Goal: Task Accomplishment & Management: Complete application form

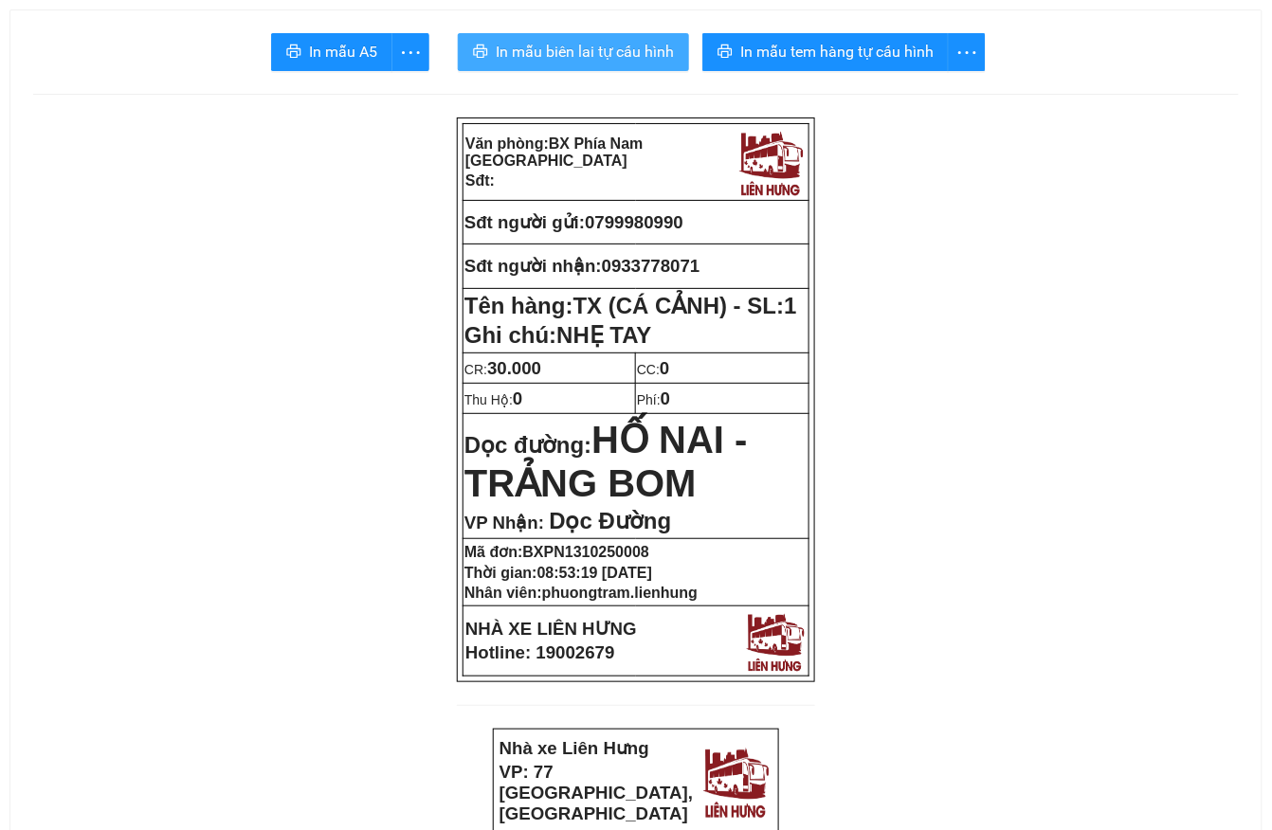
click at [596, 54] on span "In mẫu biên lai tự cấu hình" at bounding box center [585, 52] width 178 height 24
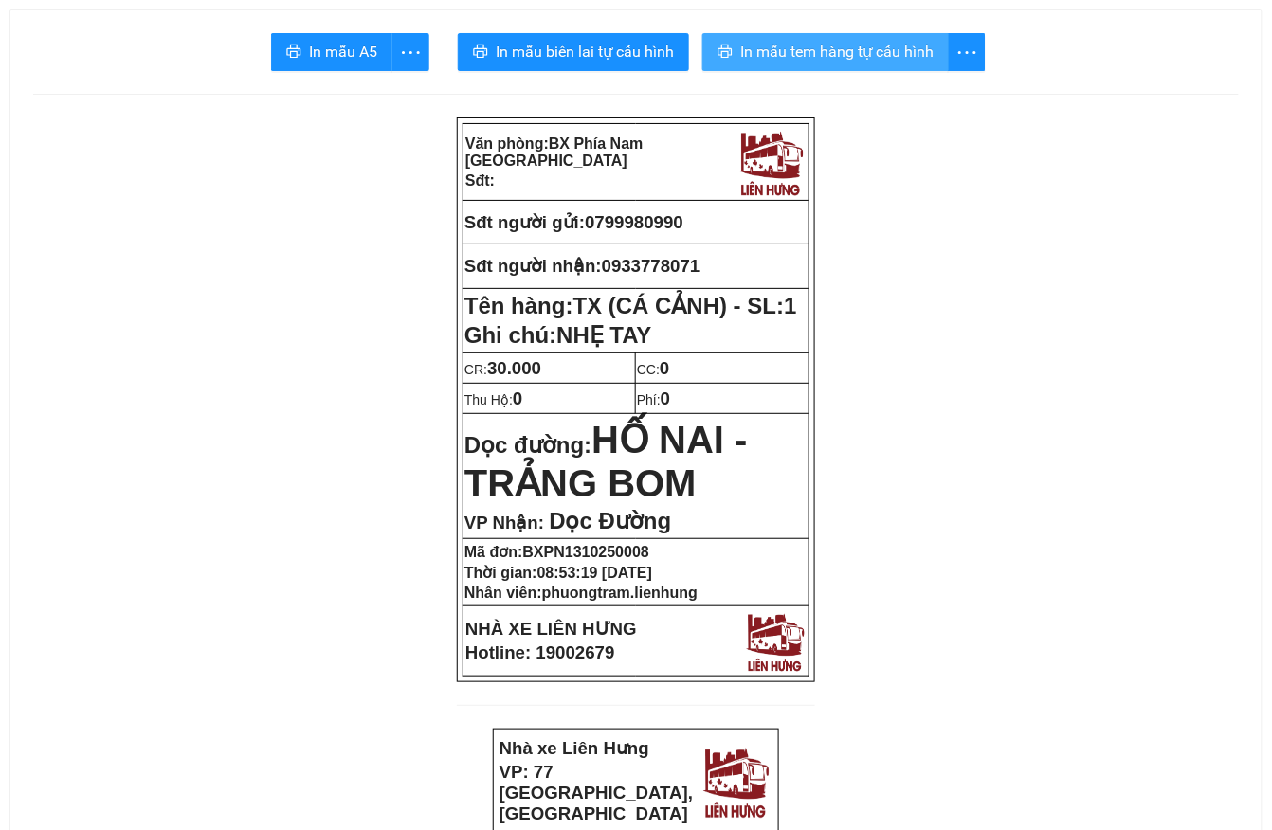
click at [831, 62] on span "In mẫu tem hàng tự cấu hình" at bounding box center [836, 52] width 193 height 24
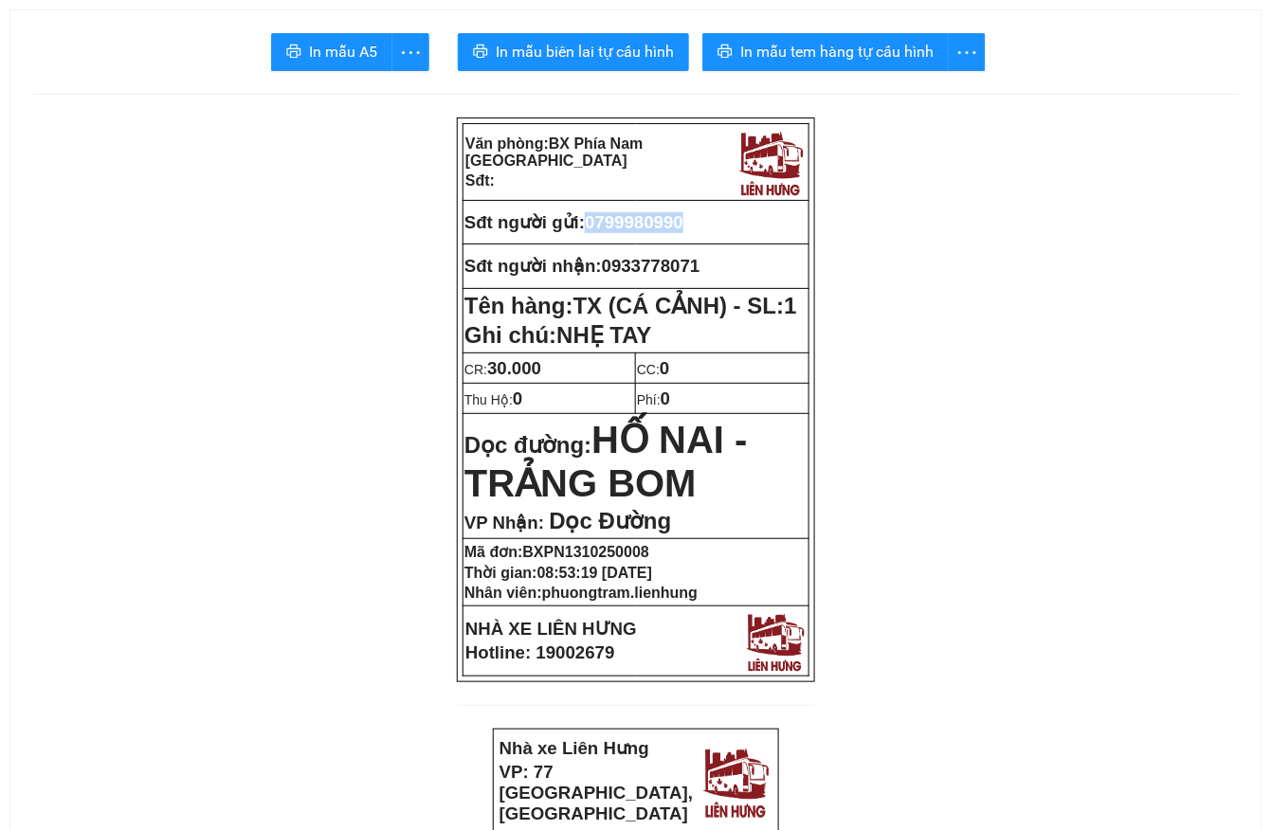
drag, startPoint x: 591, startPoint y: 217, endPoint x: 634, endPoint y: 240, distance: 48.3
click at [713, 224] on p "Sđt người gửi: 0799980990" at bounding box center [635, 222] width 343 height 21
click at [619, 229] on span "0799980990" at bounding box center [634, 222] width 99 height 20
copy span "0799980990"
drag, startPoint x: 593, startPoint y: 226, endPoint x: 698, endPoint y: 220, distance: 105.3
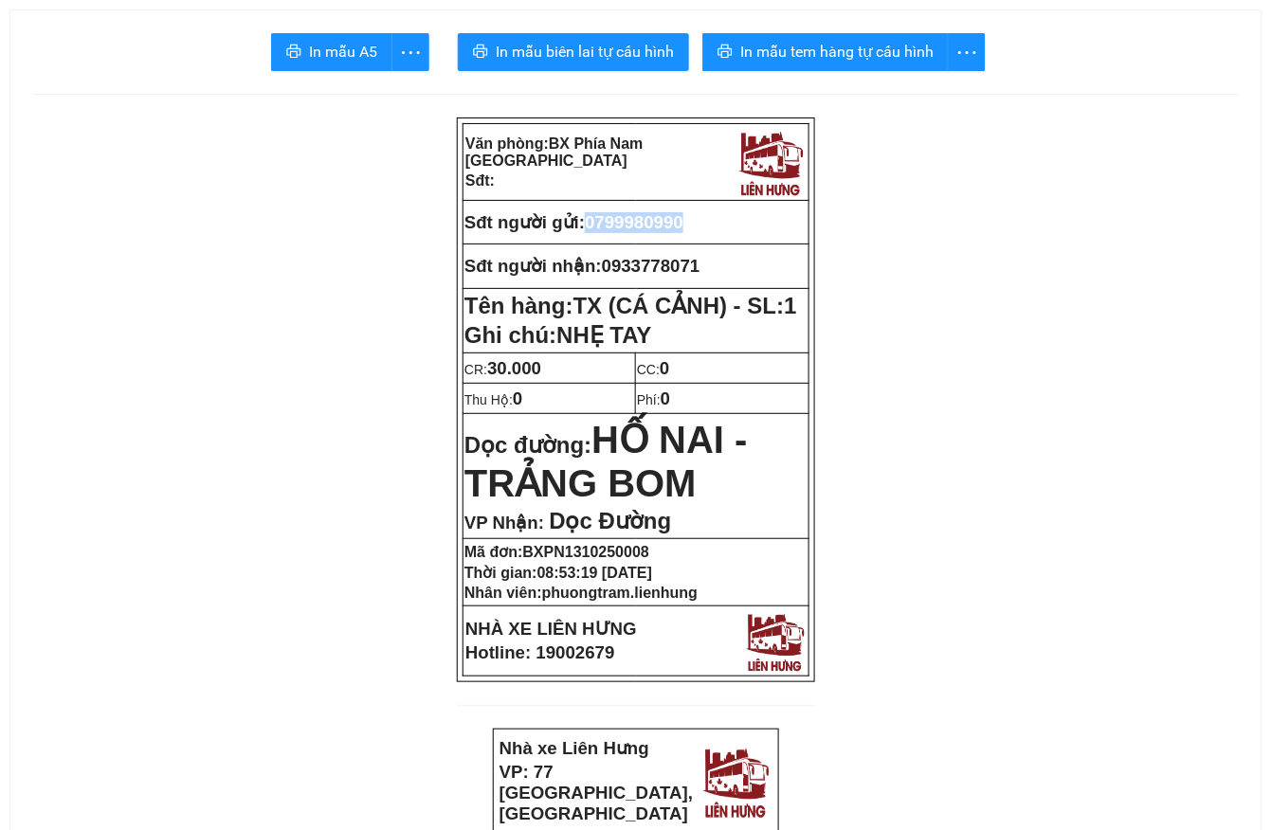
click at [698, 220] on p "Sđt người gửi: 0799980990" at bounding box center [635, 222] width 343 height 21
click at [634, 274] on span "0933778071" at bounding box center [651, 266] width 99 height 20
copy span "0933778071"
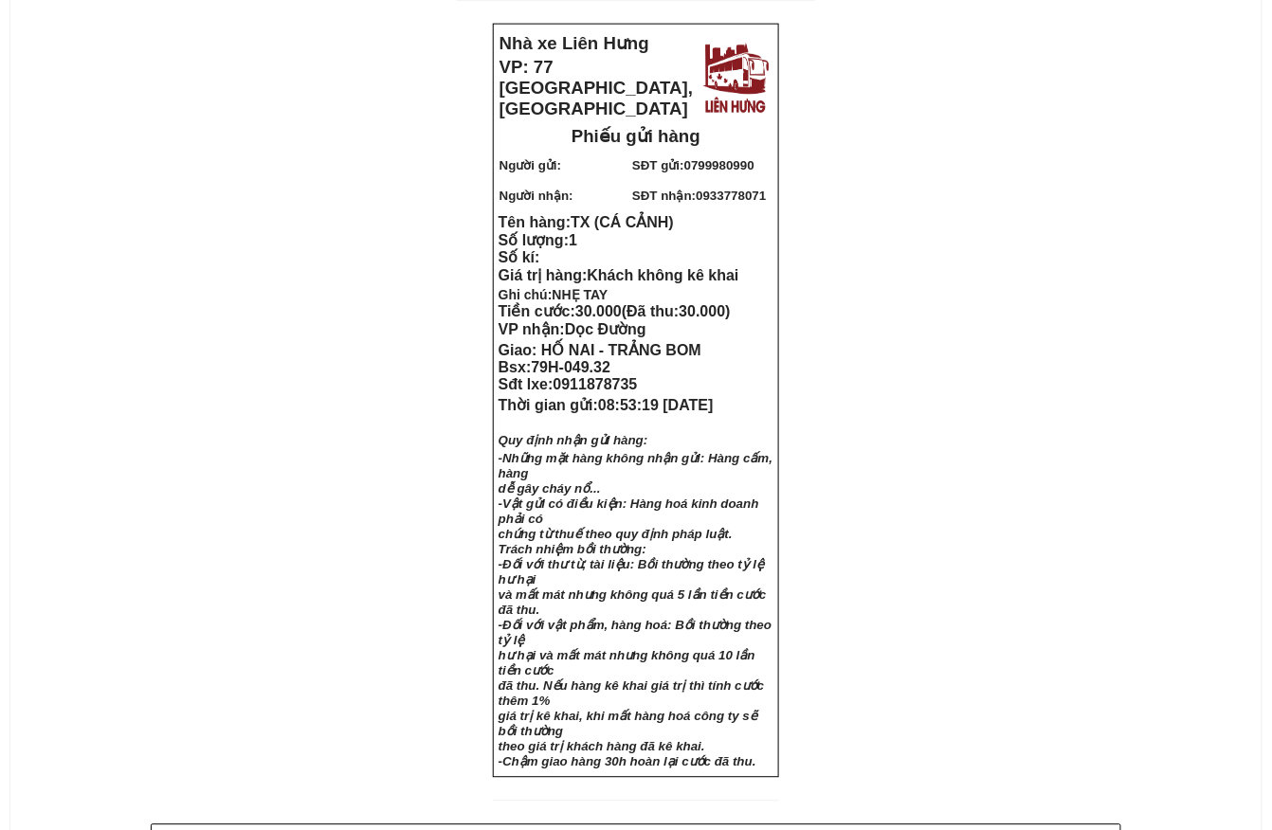
scroll to position [1010, 0]
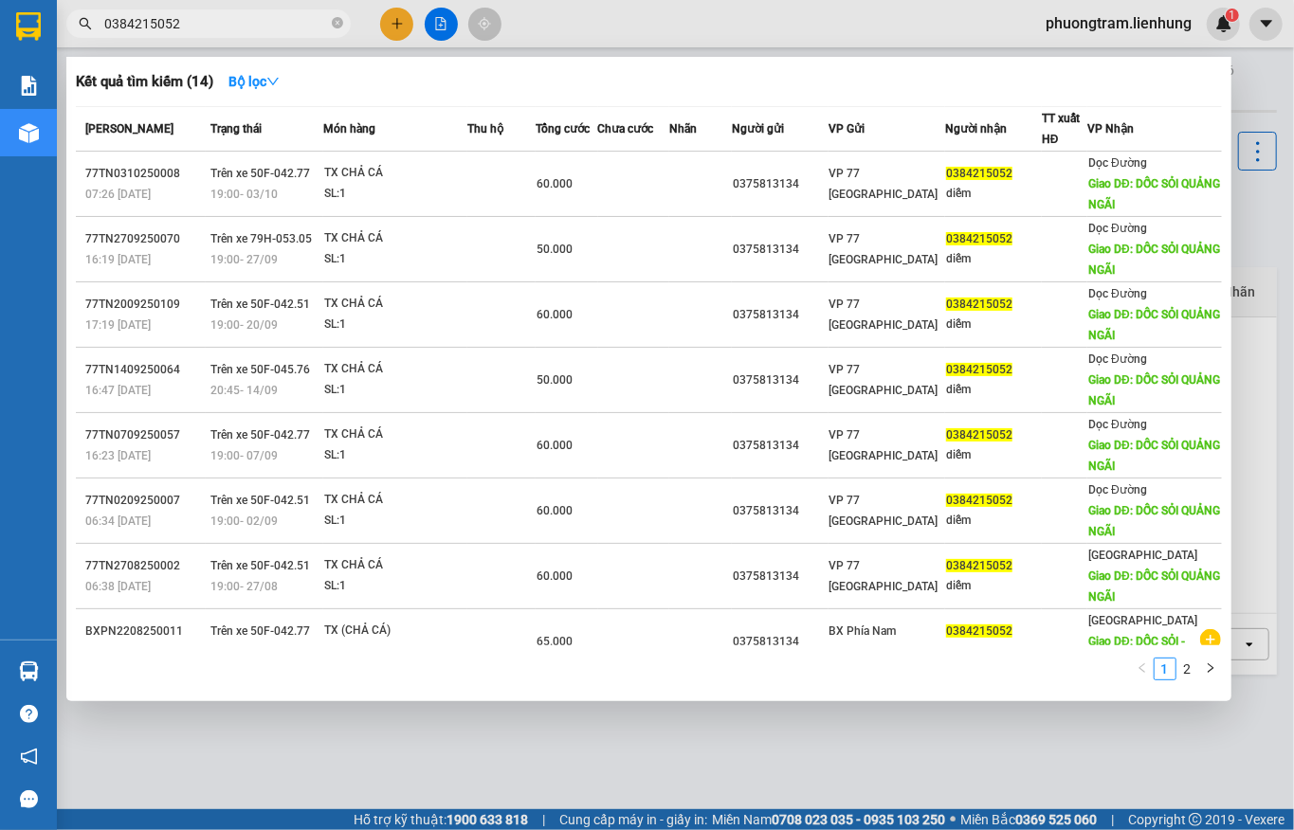
click at [335, 21] on icon "close-circle" at bounding box center [337, 22] width 11 height 11
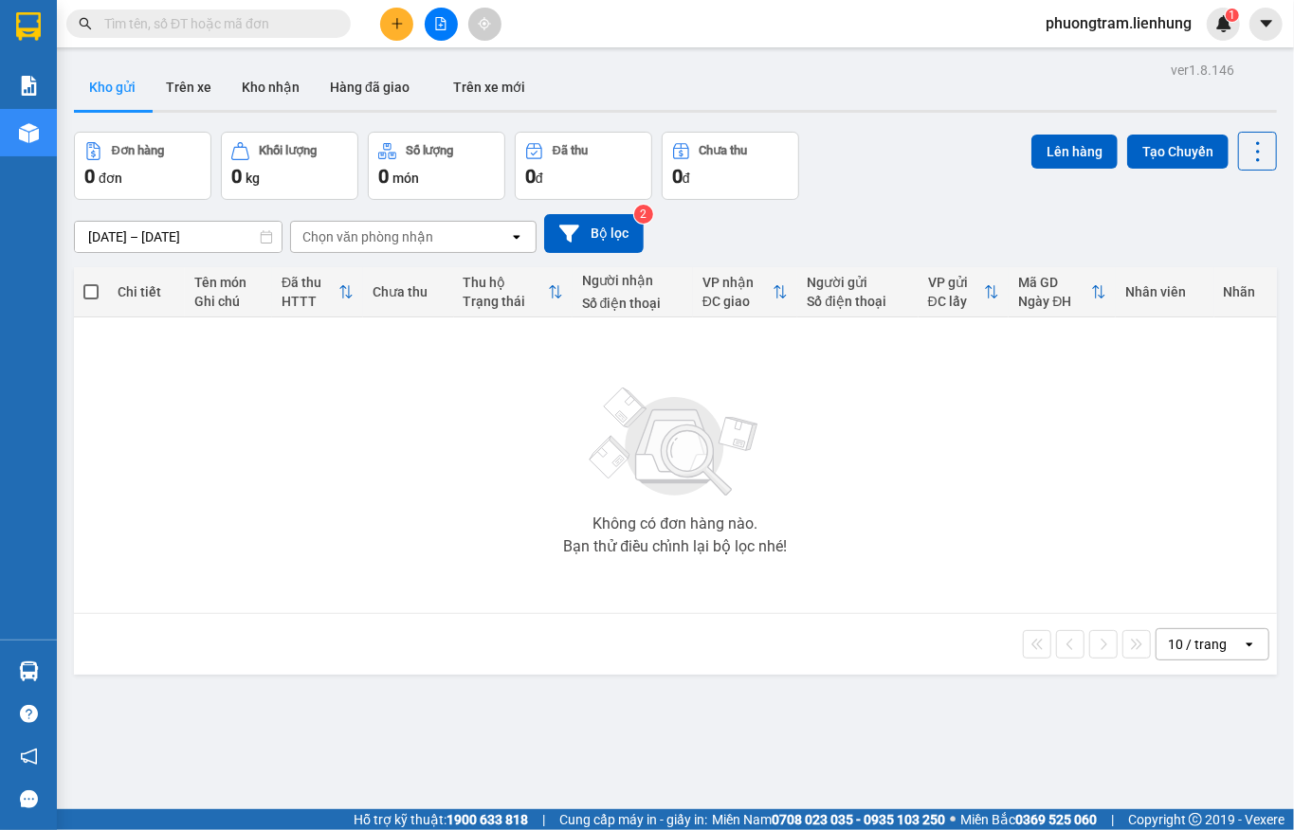
click at [232, 28] on input "text" at bounding box center [216, 23] width 224 height 21
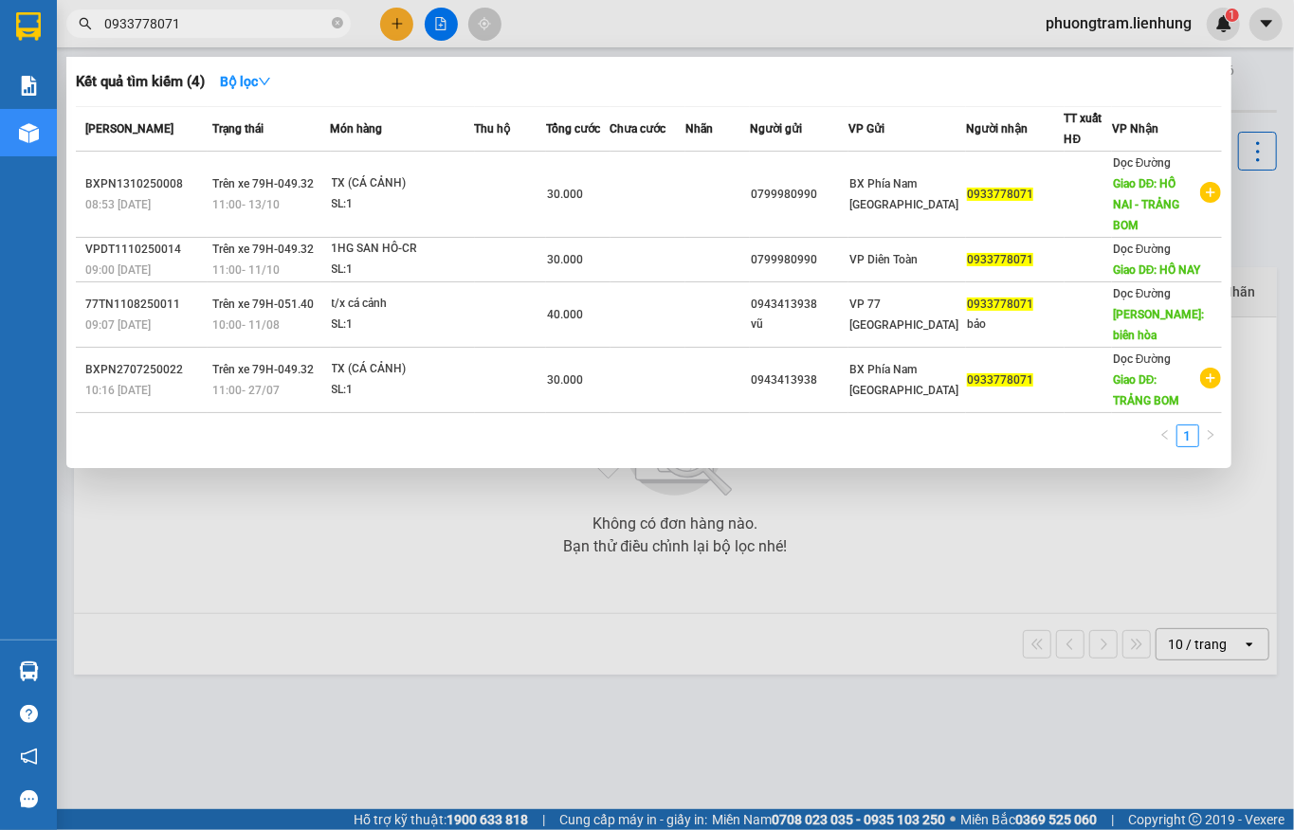
type input "0933778071"
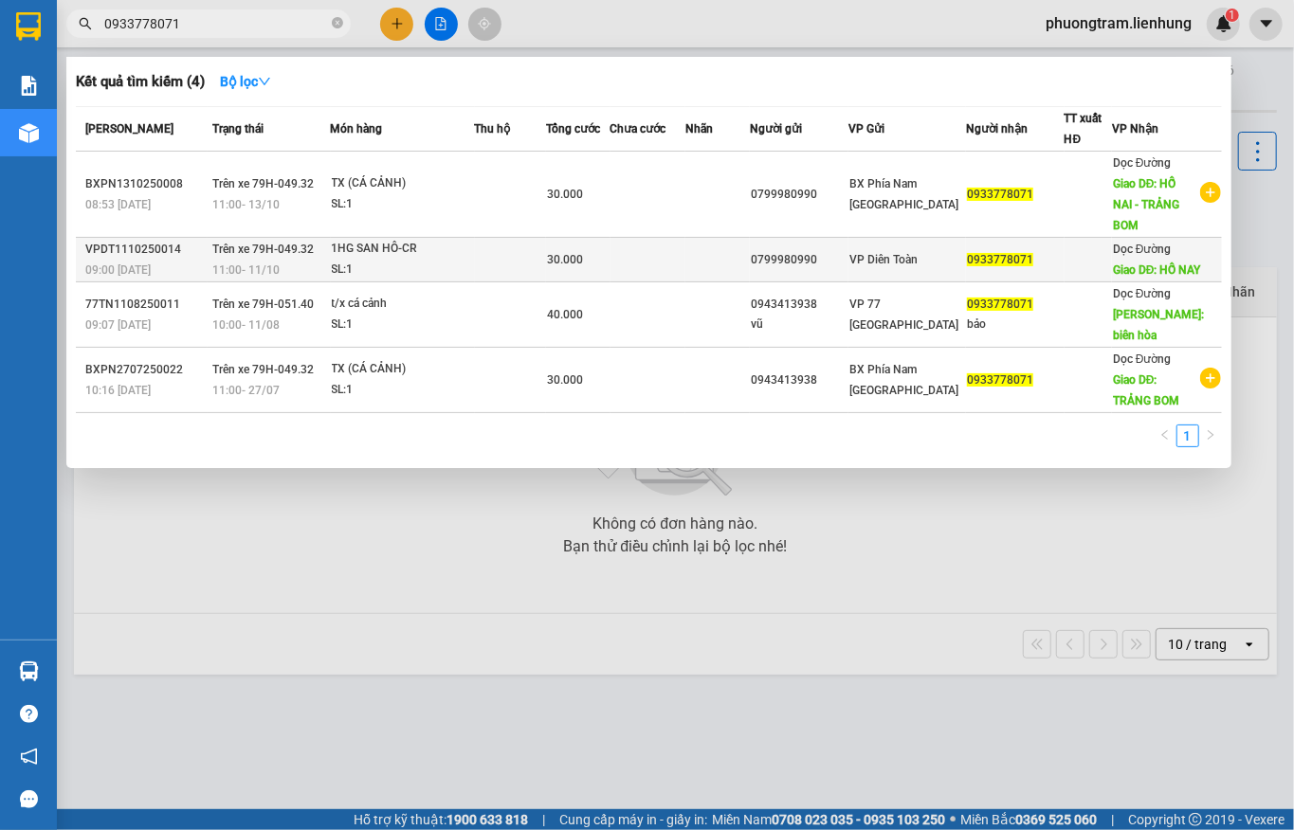
click at [284, 260] on div "11:00 [DATE]" at bounding box center [270, 270] width 117 height 21
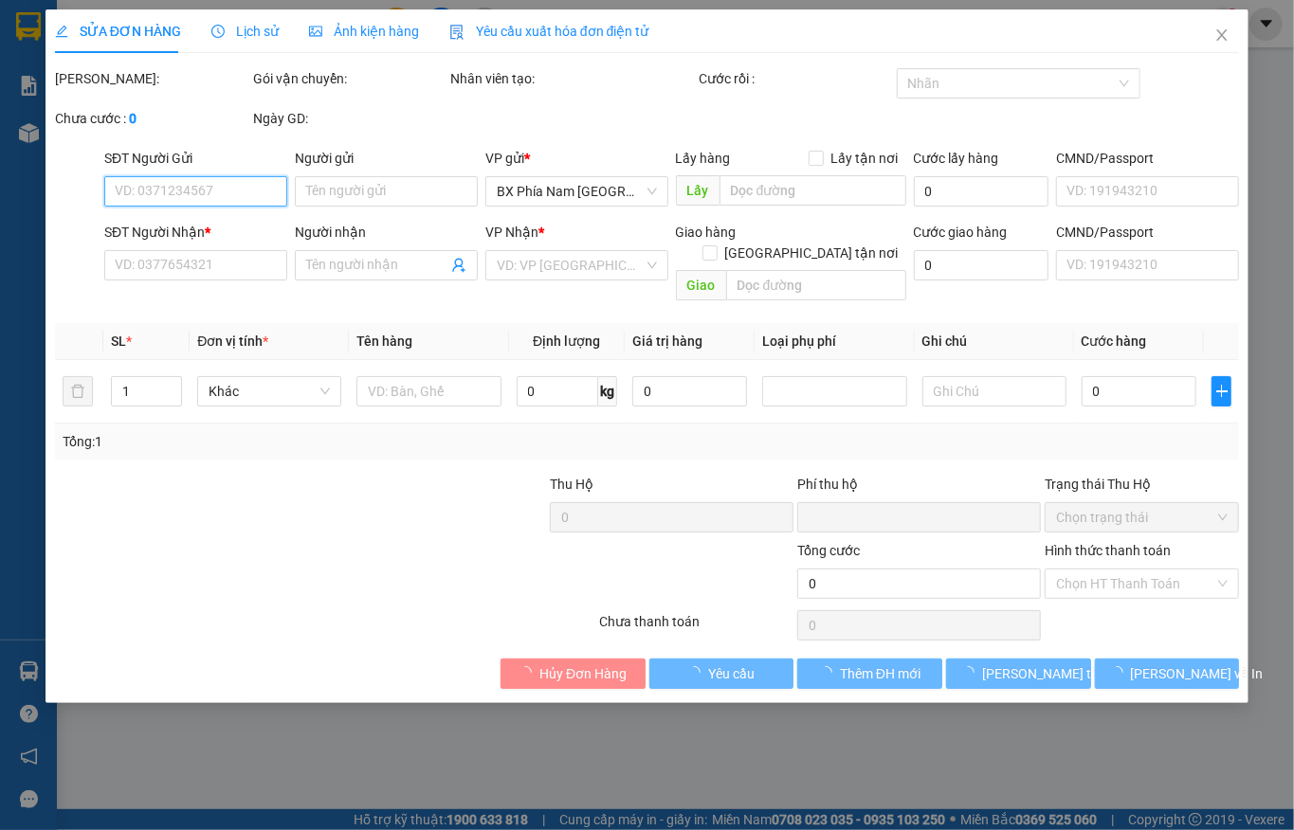
type input "0799980990"
type input "049097008735 PHONG"
type input "0933778071"
type input "HỐ NAY"
type input "0"
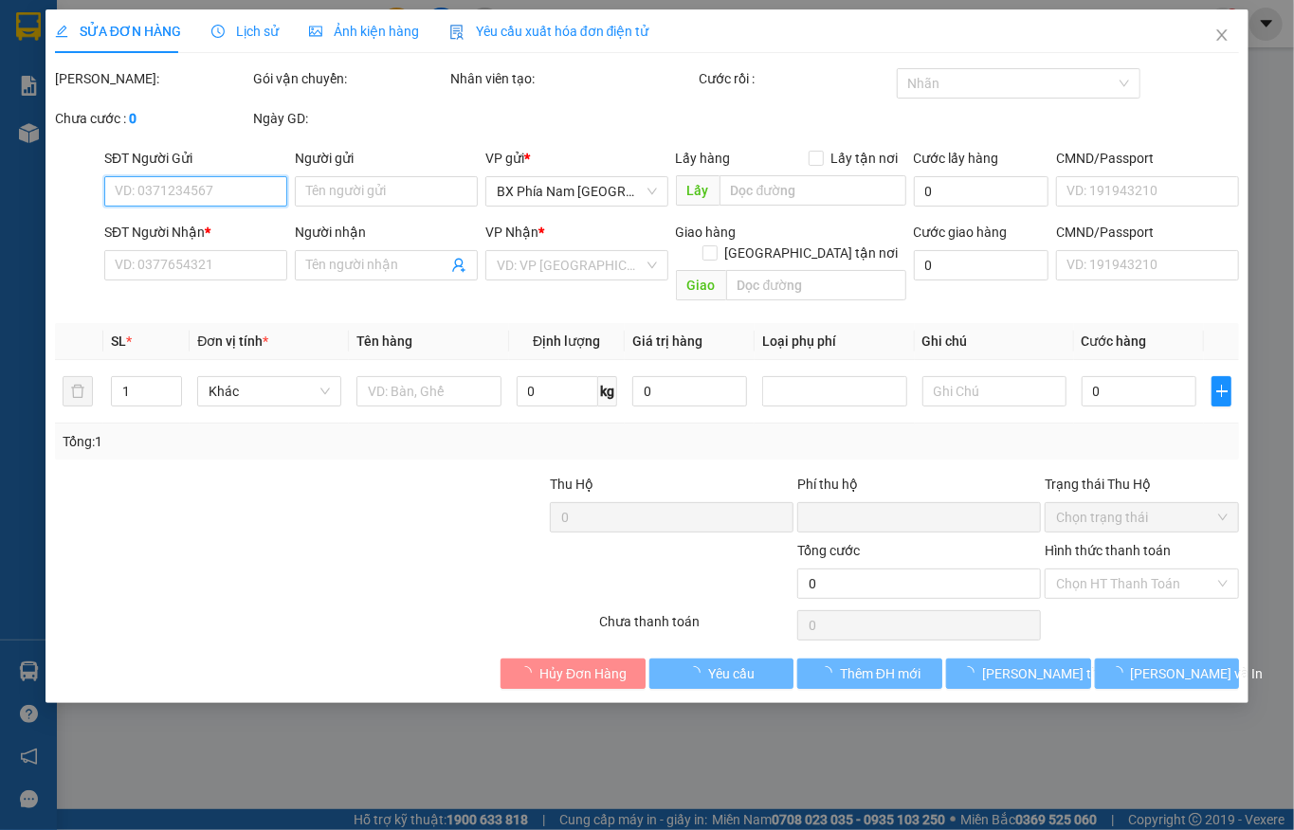
type input "30.000"
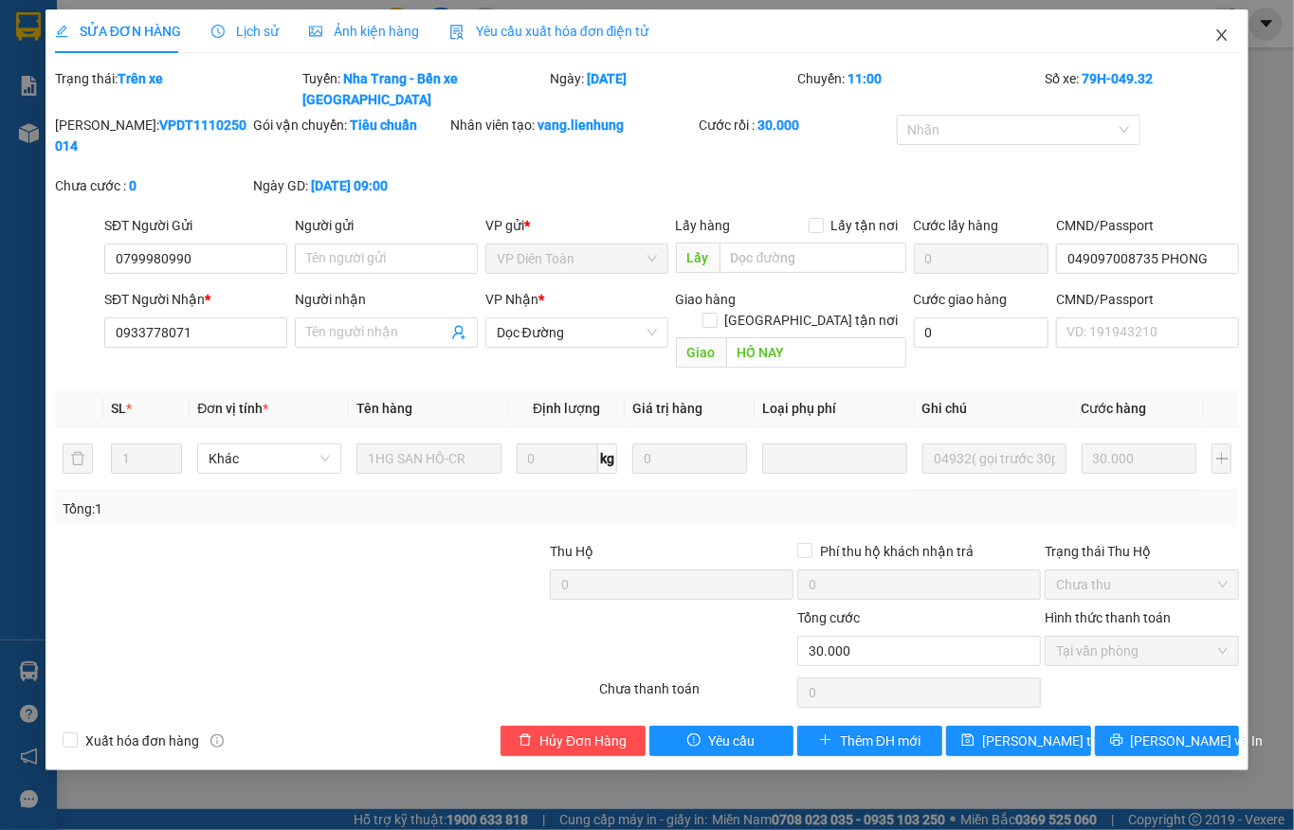
click at [1225, 40] on icon "close" at bounding box center [1222, 34] width 10 height 11
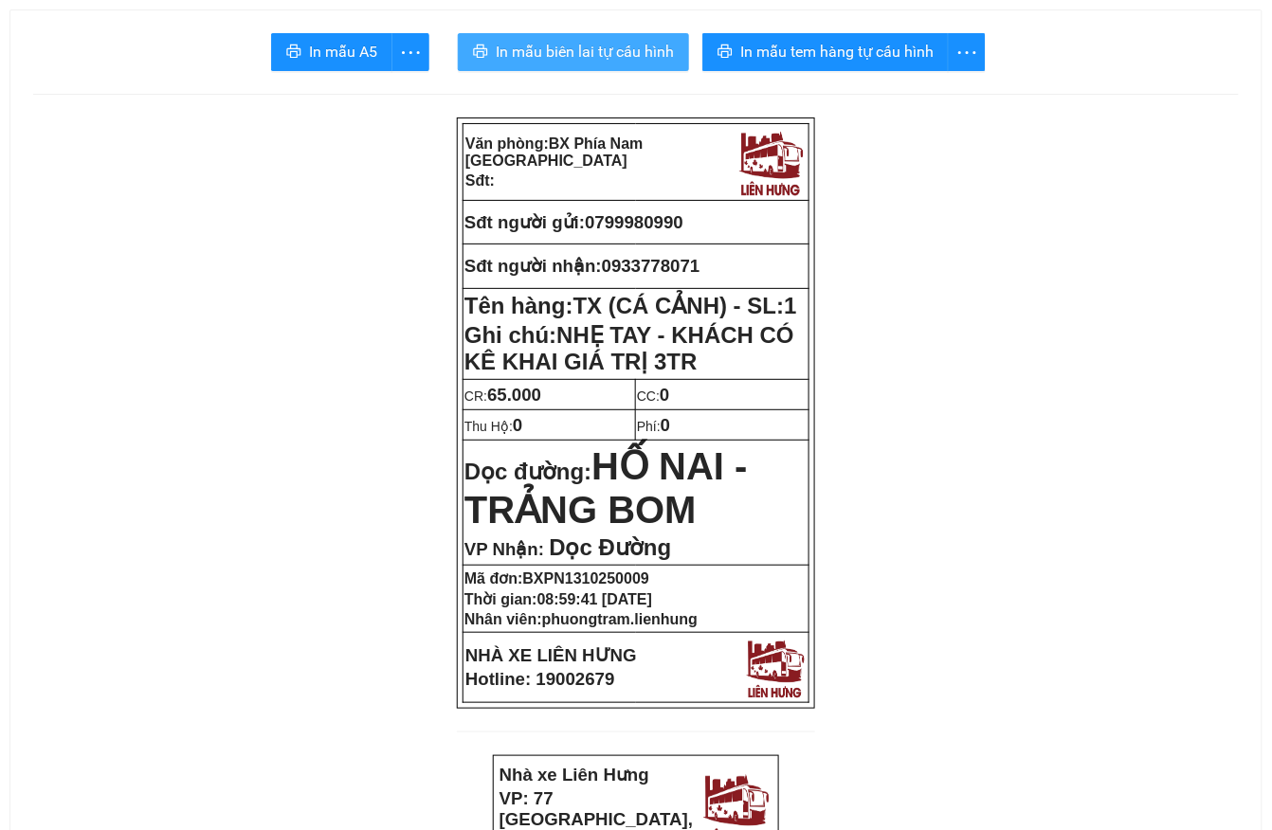
click at [528, 44] on span "In mẫu biên lai tự cấu hình" at bounding box center [585, 52] width 178 height 24
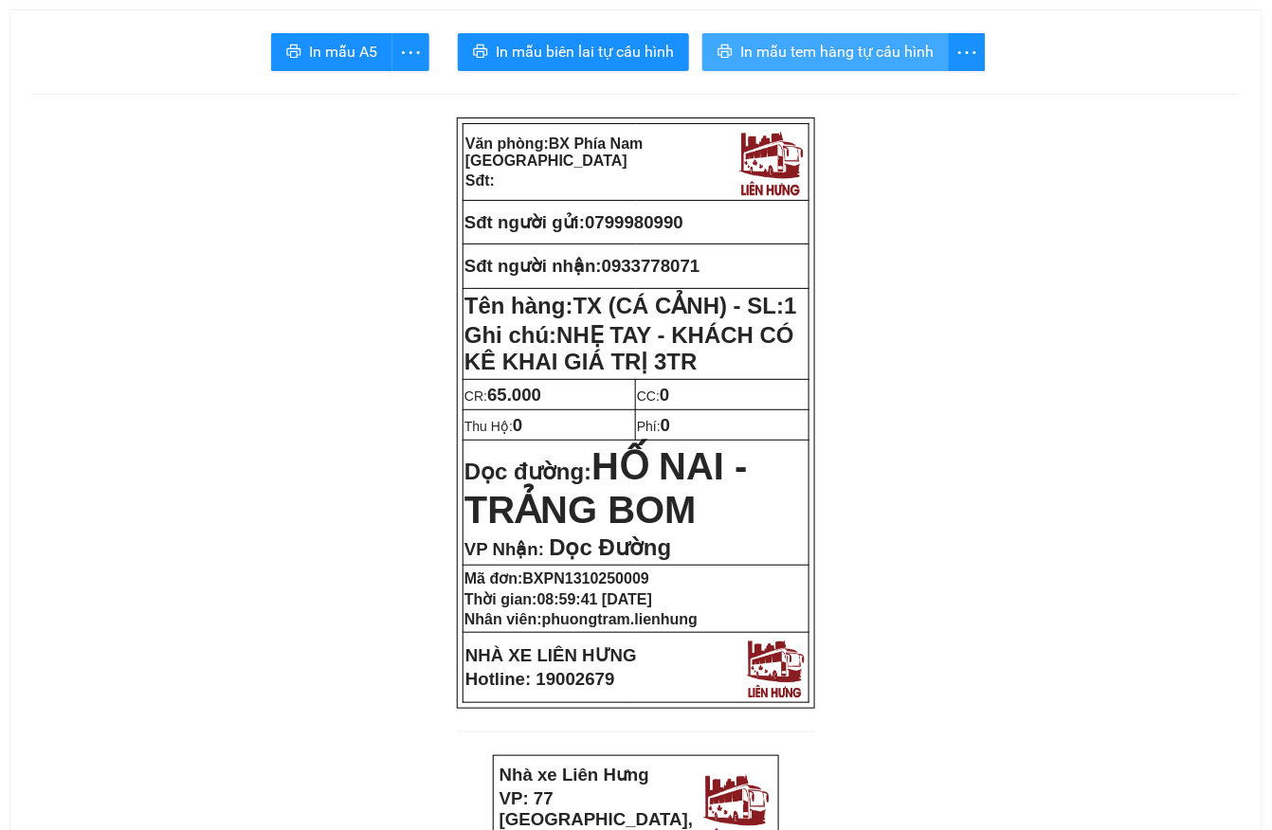
click at [816, 51] on span "In mẫu tem hàng tự cấu hình" at bounding box center [836, 52] width 193 height 24
